Goal: Information Seeking & Learning: Learn about a topic

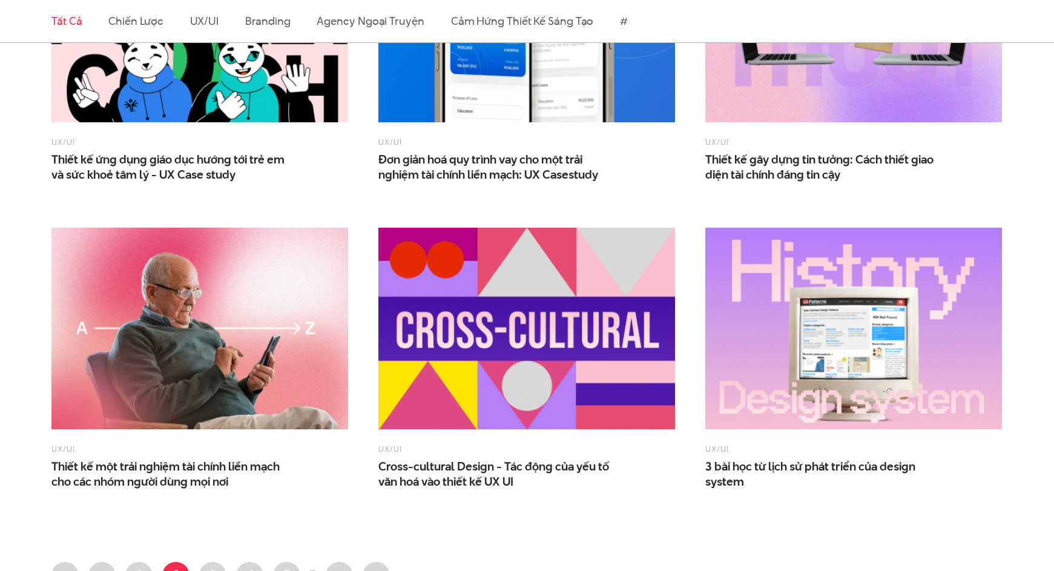
scroll to position [1846, 0]
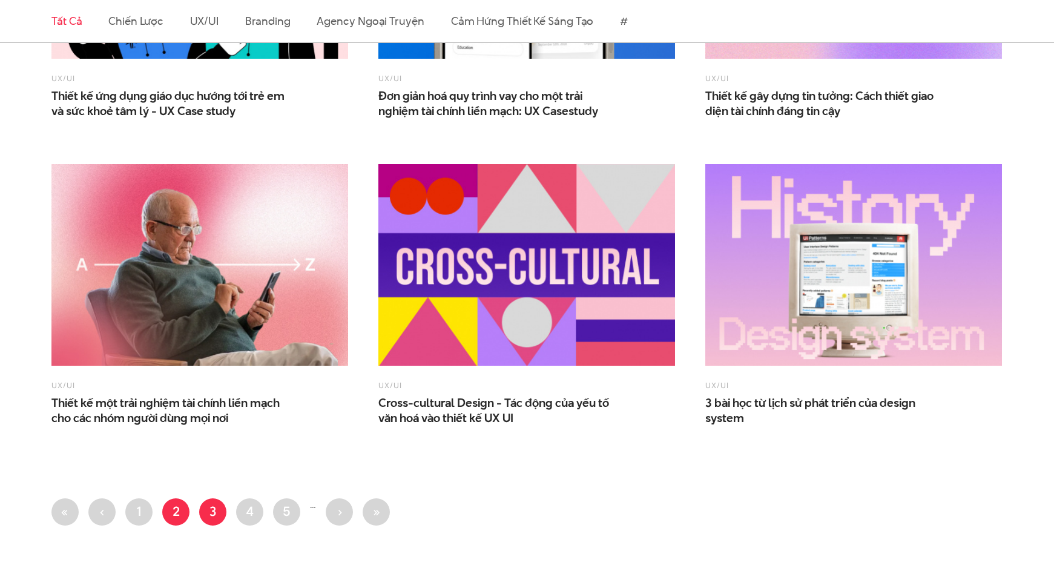
click at [215, 503] on link "Trang 3" at bounding box center [212, 511] width 27 height 27
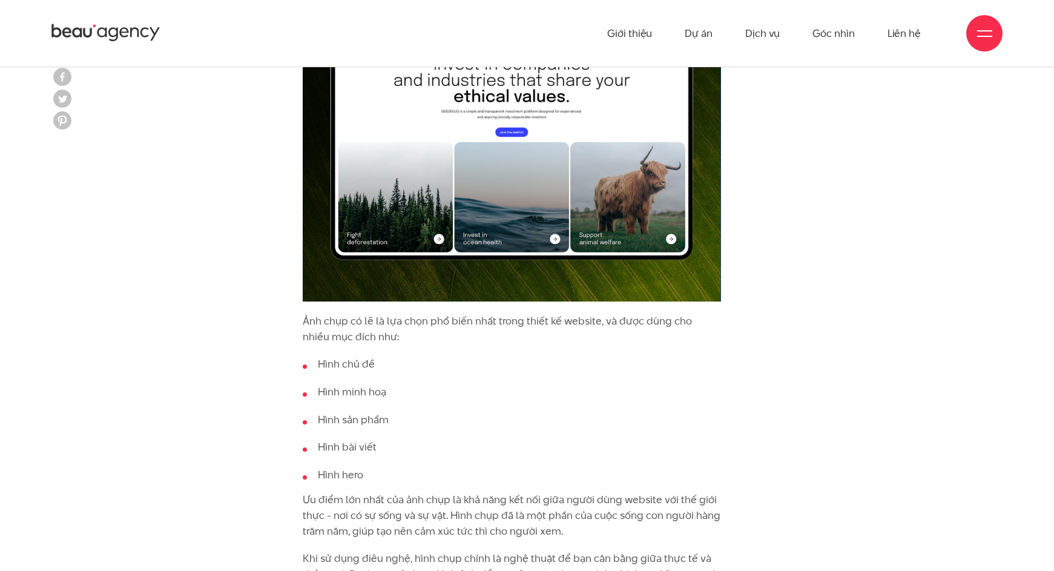
scroll to position [1934, 0]
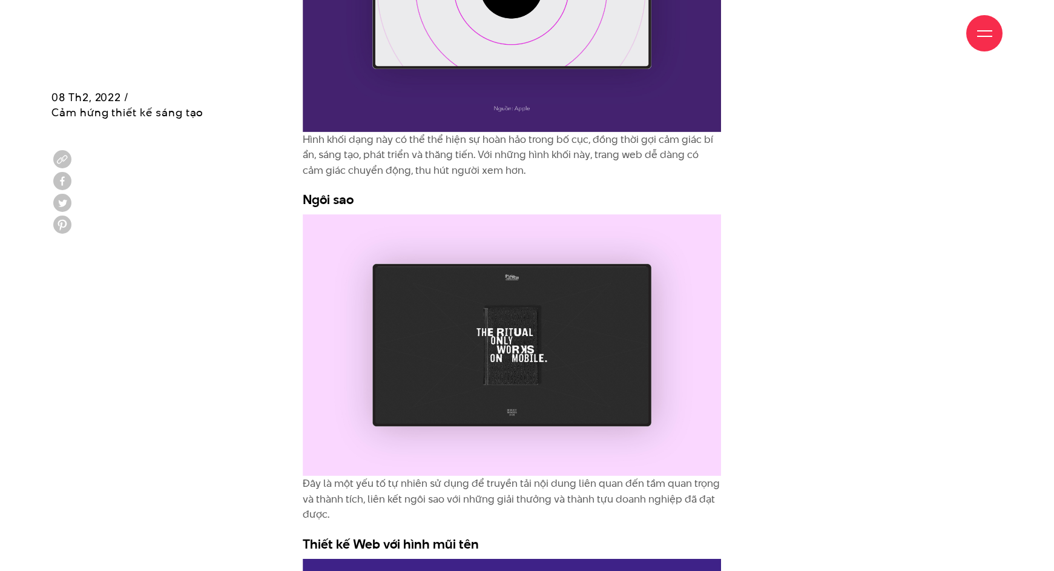
scroll to position [8246, 0]
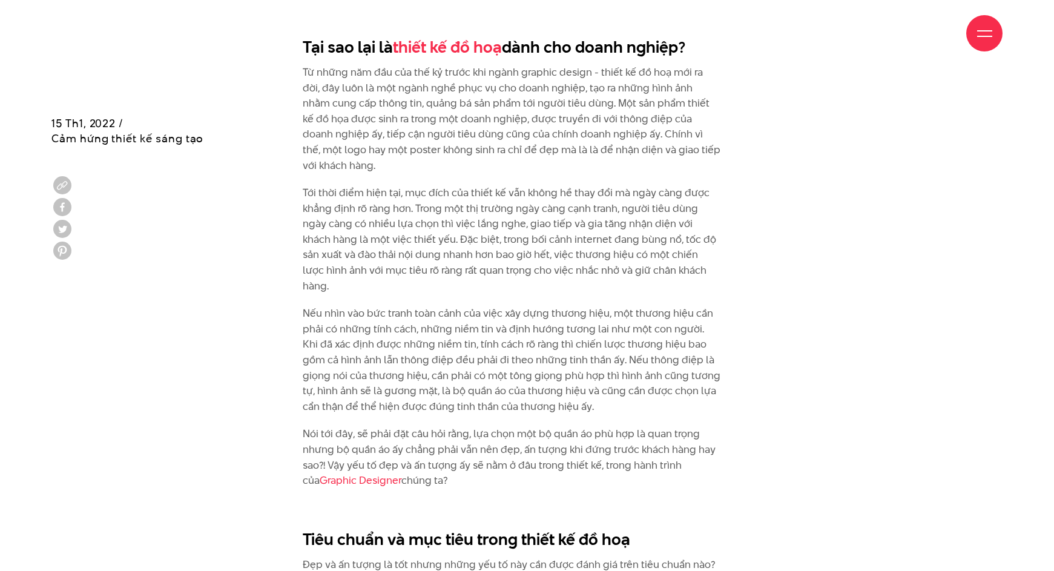
scroll to position [1743, 0]
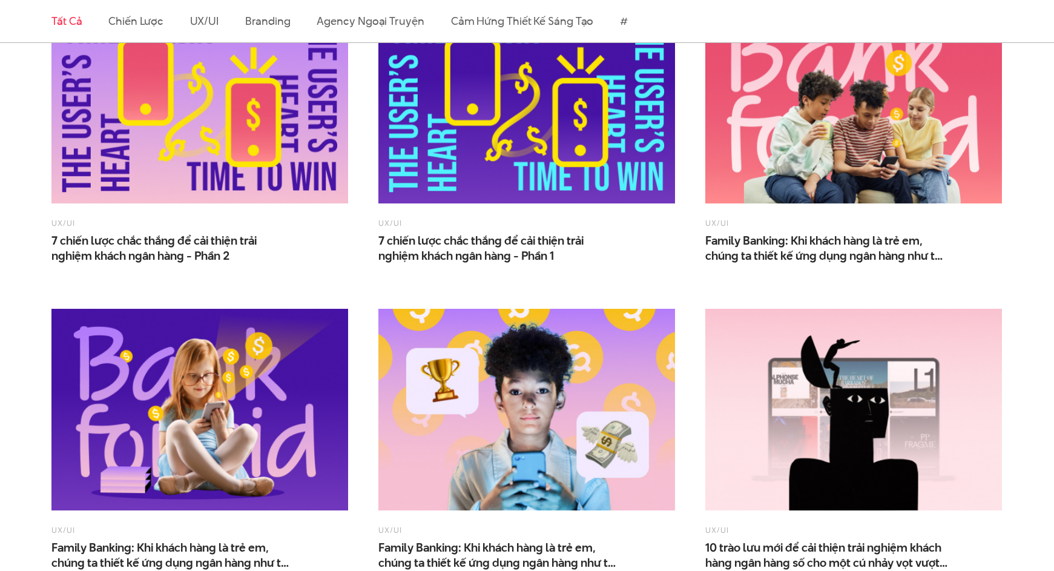
scroll to position [781, 0]
